Goal: Task Accomplishment & Management: Manage account settings

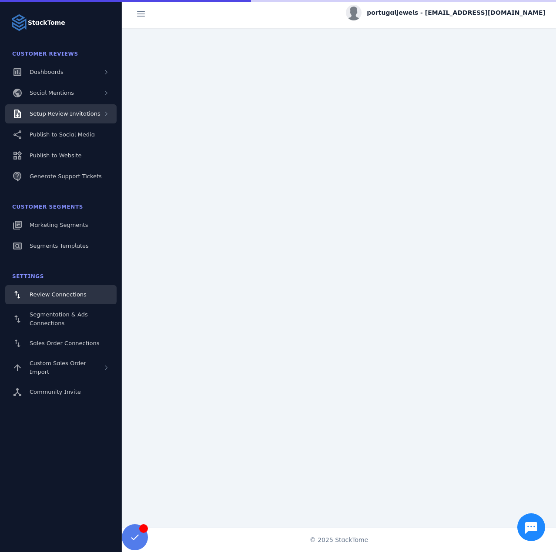
click at [83, 117] on span "Setup Review Invitations" at bounding box center [65, 113] width 71 height 7
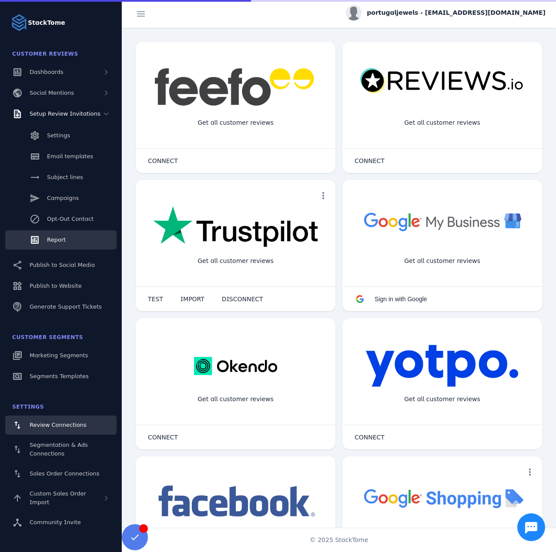
click at [60, 238] on span "Report" at bounding box center [56, 239] width 19 height 7
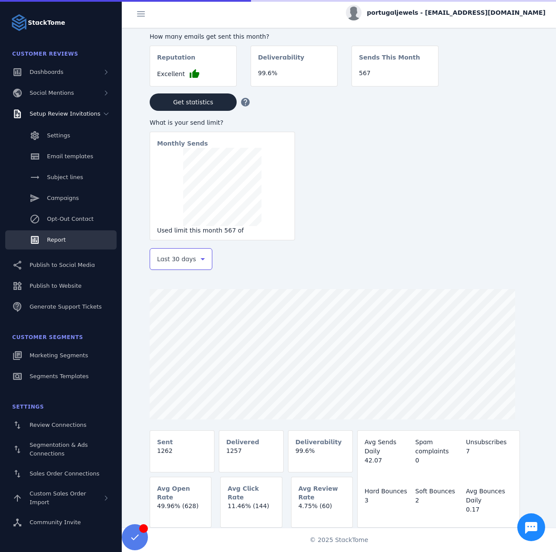
click at [196, 264] on div "Last 30 days" at bounding box center [181, 259] width 48 height 10
click at [175, 327] on span "Last 7 days" at bounding box center [173, 328] width 35 height 10
click at [461, 14] on span "portugaljewels - [EMAIL_ADDRESS][DOMAIN_NAME]" at bounding box center [455, 12] width 179 height 9
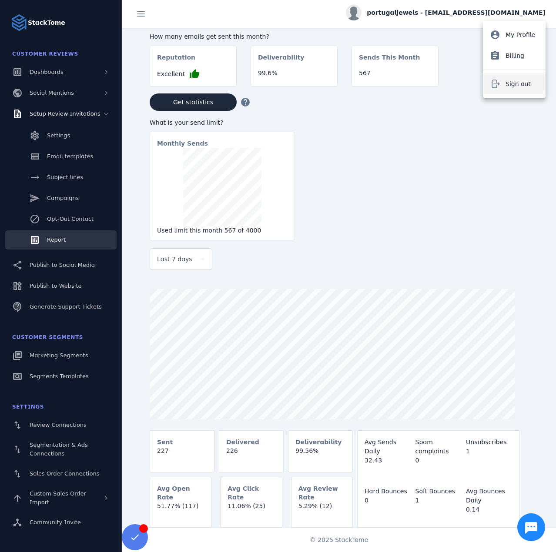
click at [504, 85] on button "Sign out" at bounding box center [513, 83] width 63 height 21
